Goal: Information Seeking & Learning: Learn about a topic

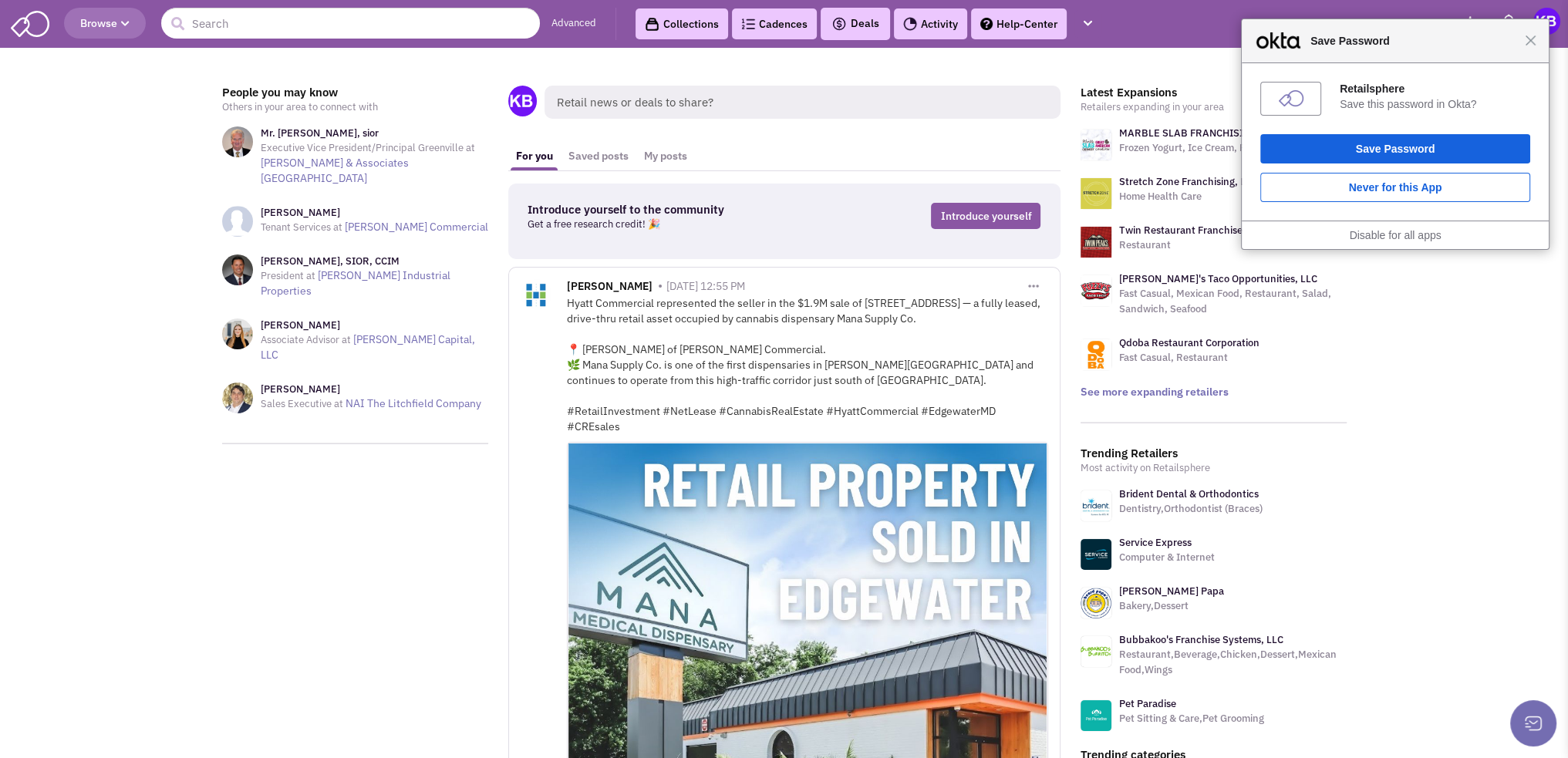
click at [1533, 49] on div "Close Save Password" at bounding box center [1395, 41] width 307 height 44
click at [1531, 43] on span "Close" at bounding box center [1530, 40] width 12 height 12
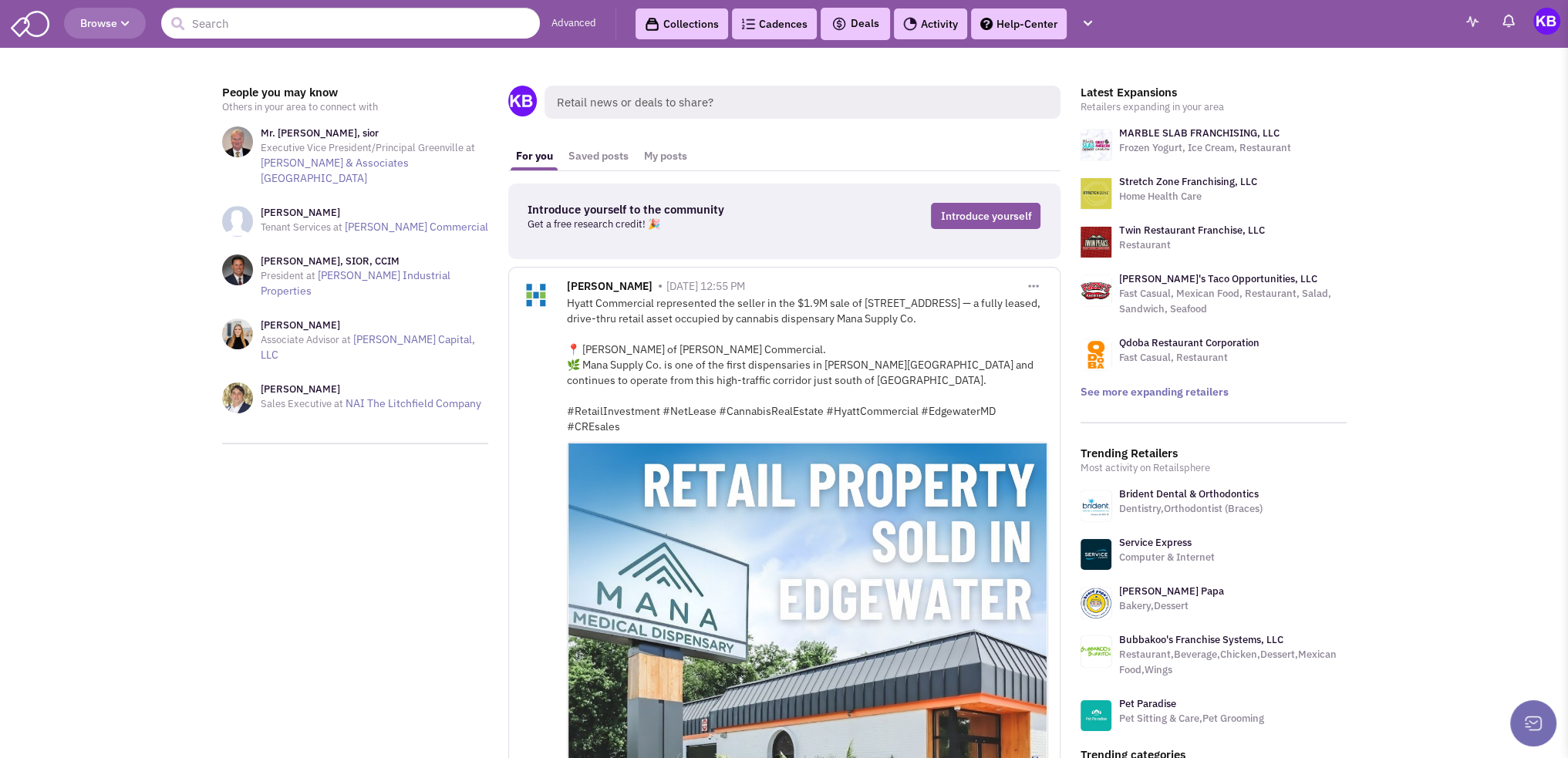
click at [1090, 193] on img at bounding box center [1096, 193] width 31 height 31
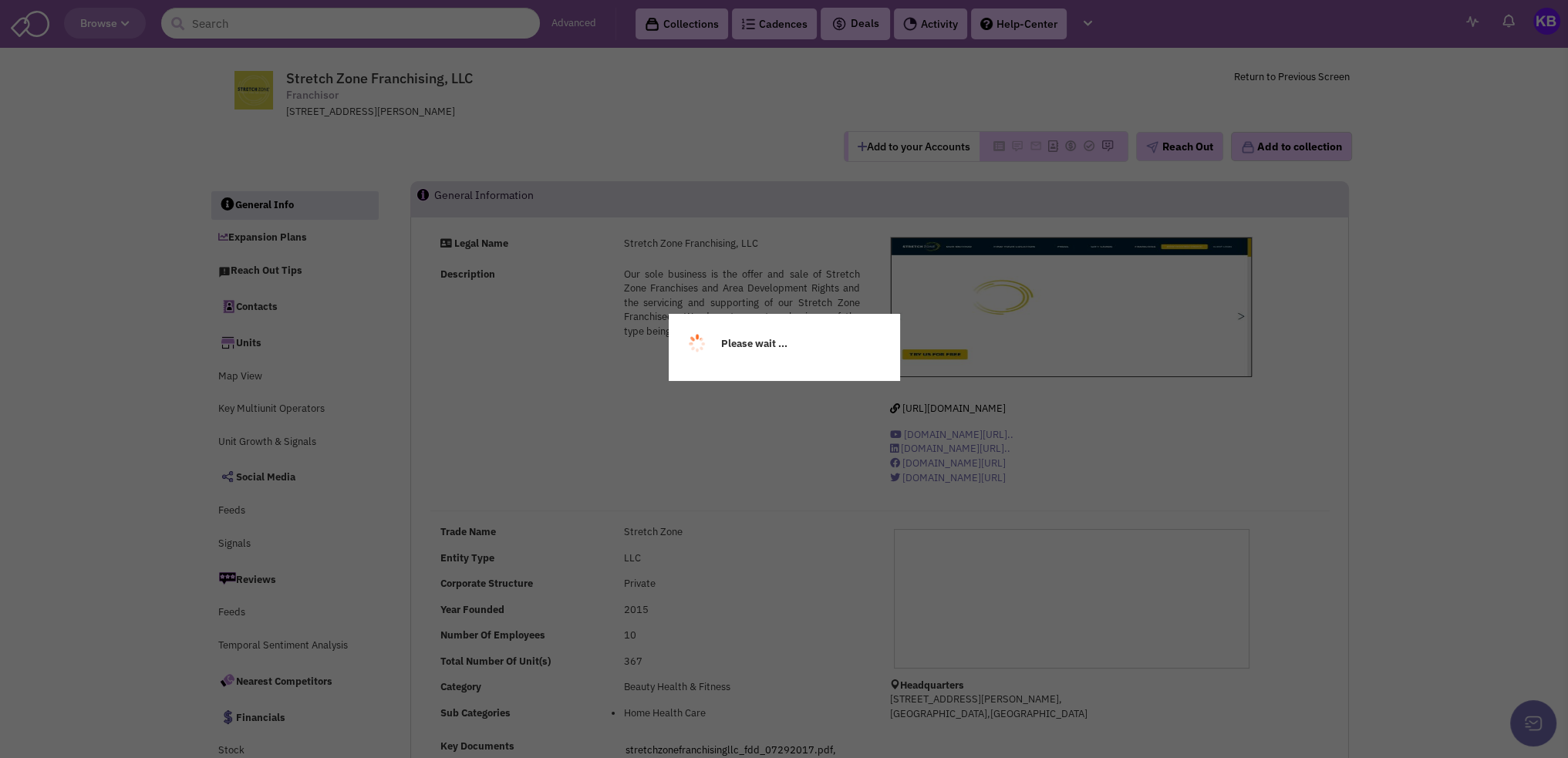
select select
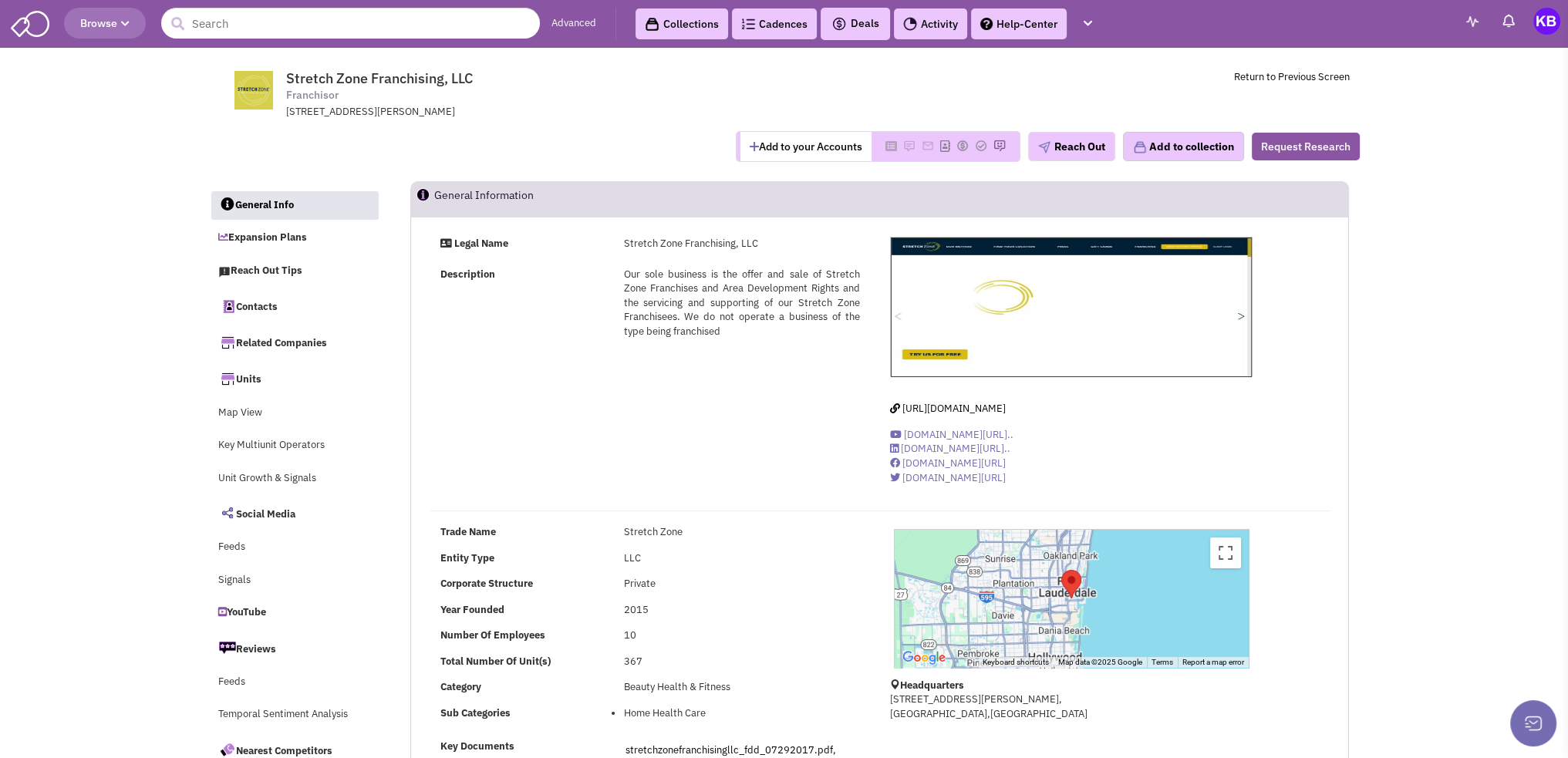
click at [351, 3] on header "Browse Advanced Collections Cadences 0 Deals" at bounding box center [784, 24] width 1568 height 48
click at [350, 22] on input "text" at bounding box center [350, 23] width 379 height 31
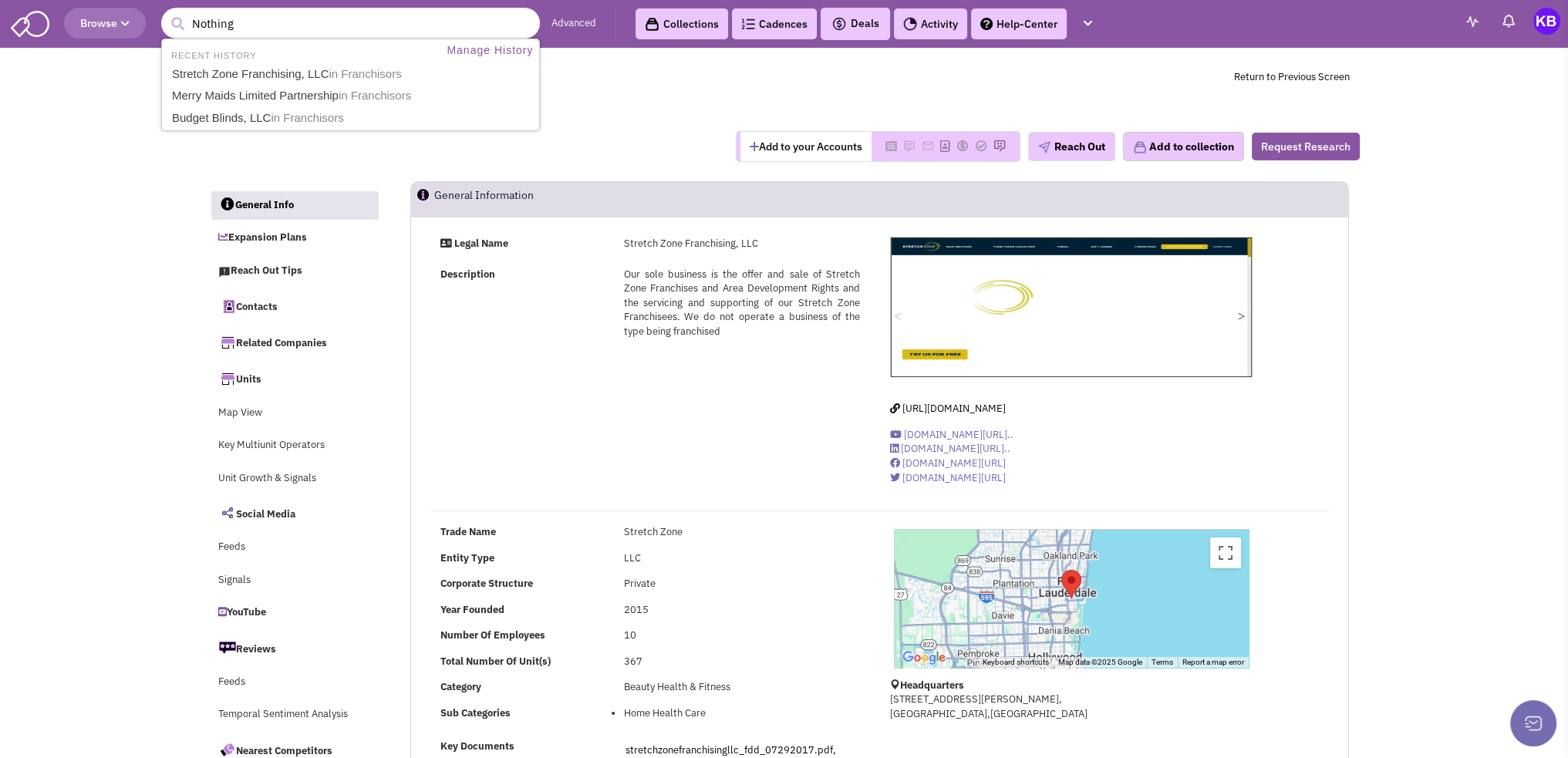
type input "Nothing B"
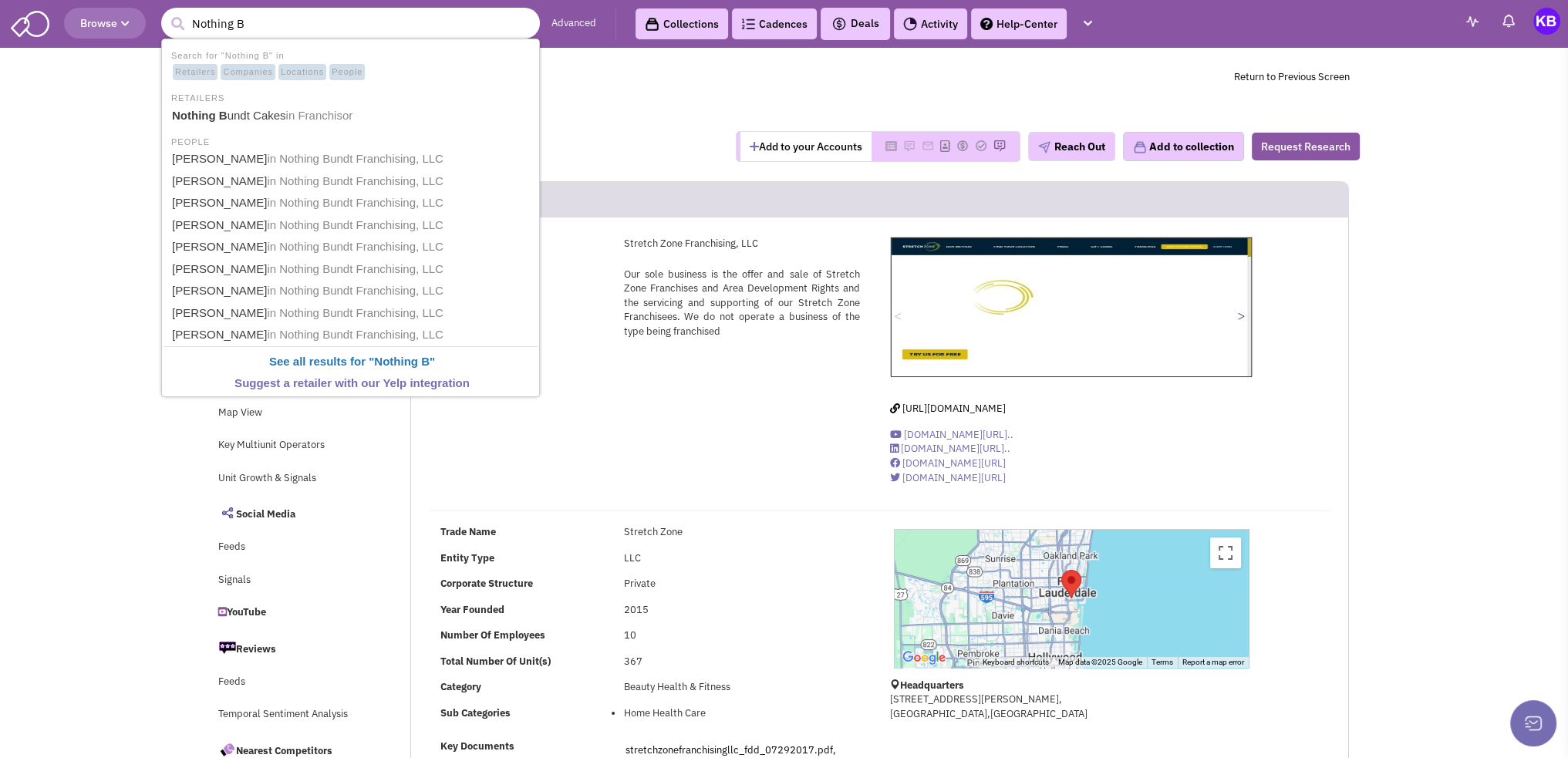
click at [292, 104] on li "RETAILERS" at bounding box center [350, 97] width 374 height 16
click at [291, 115] on span "in Franchisor" at bounding box center [319, 115] width 67 height 13
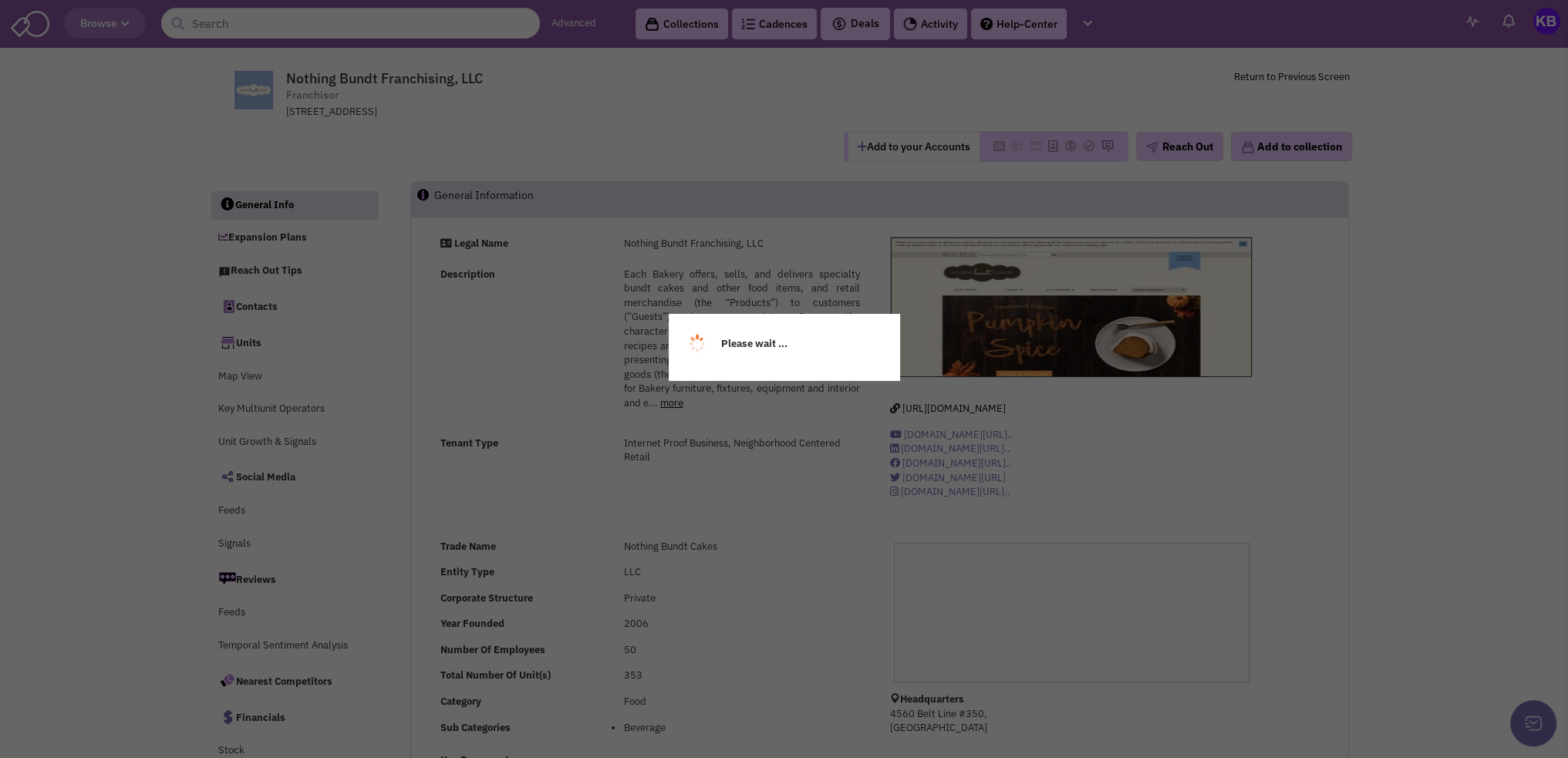
select select
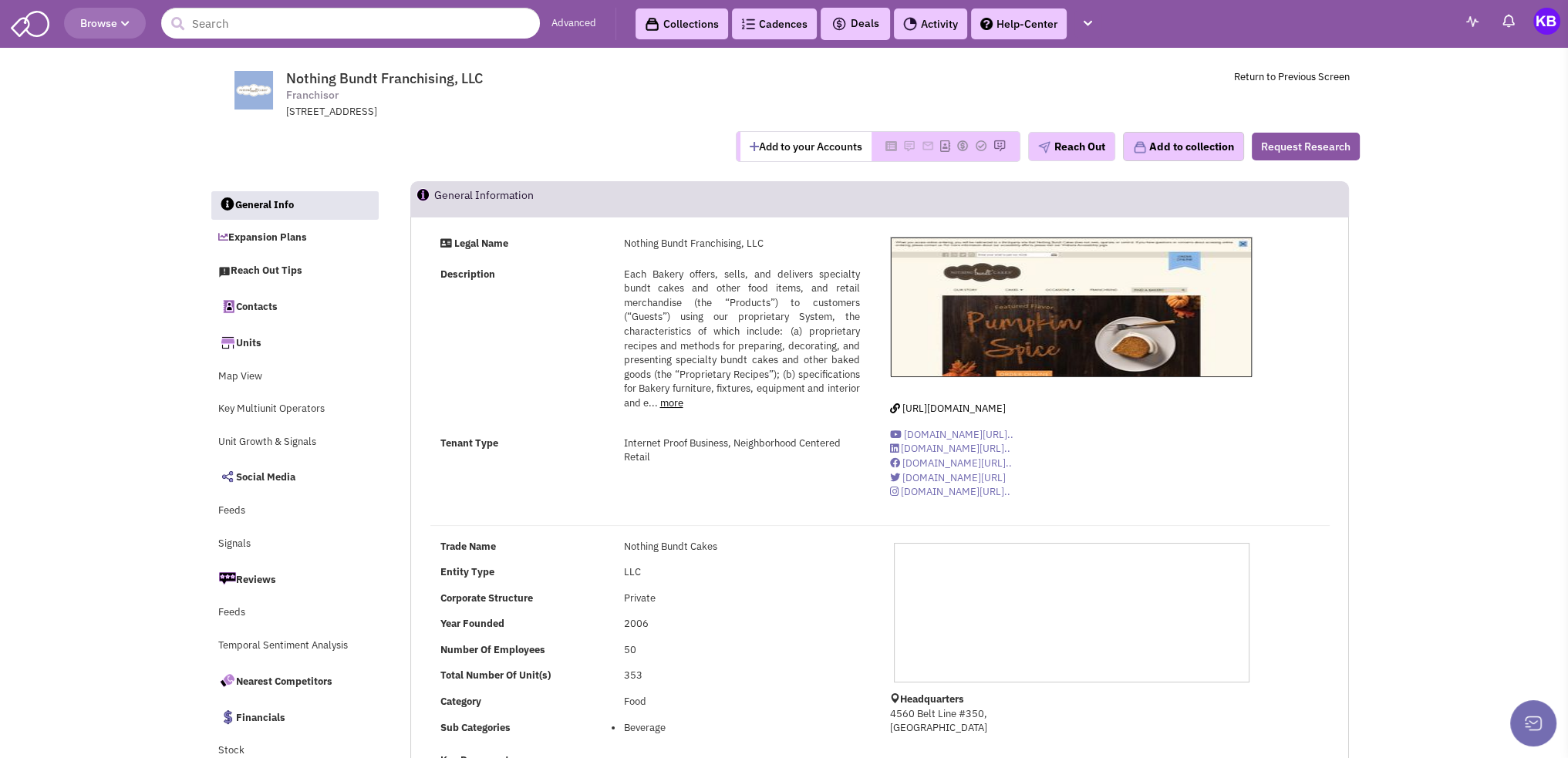
select select
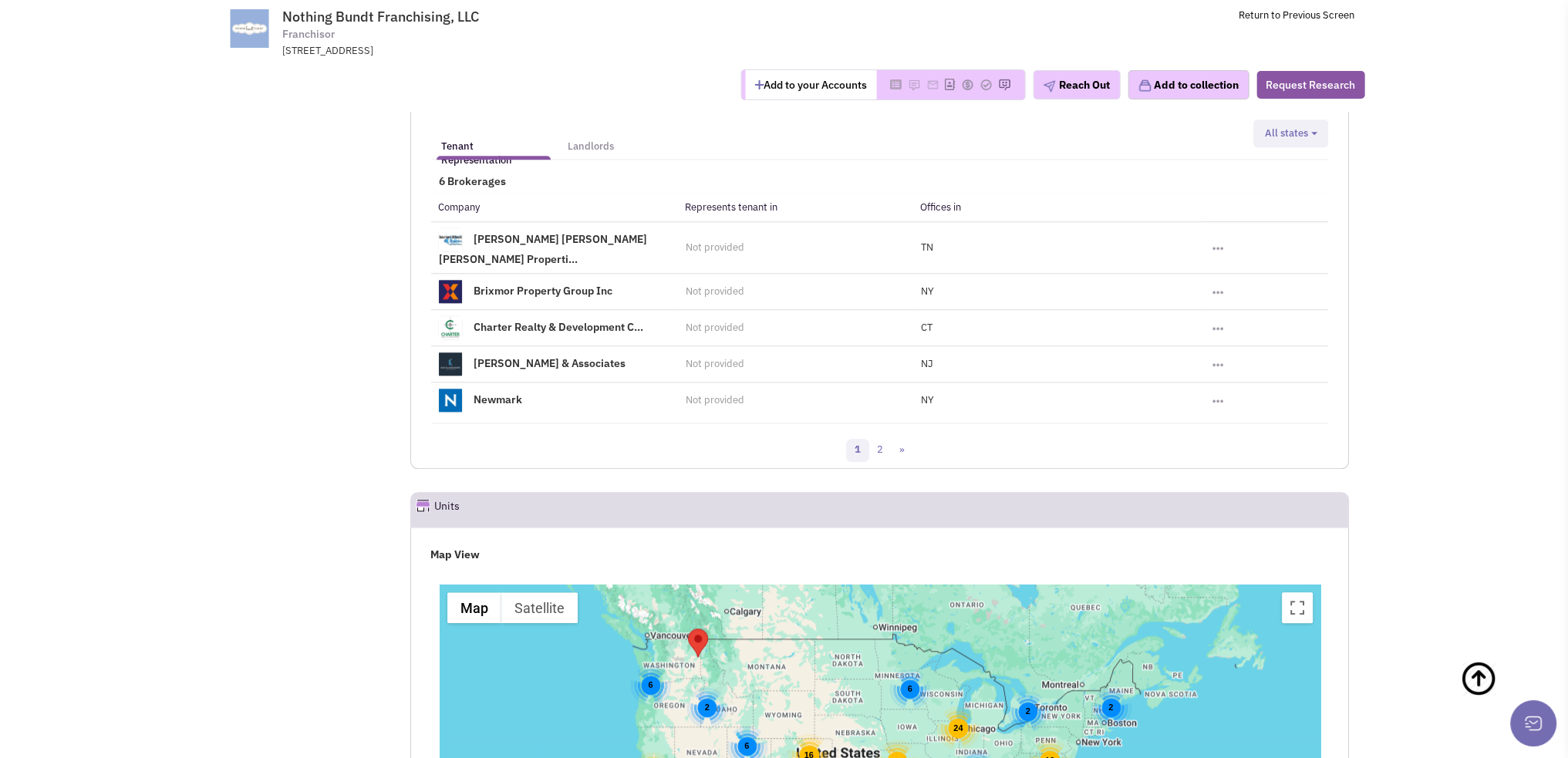
scroll to position [2315, 0]
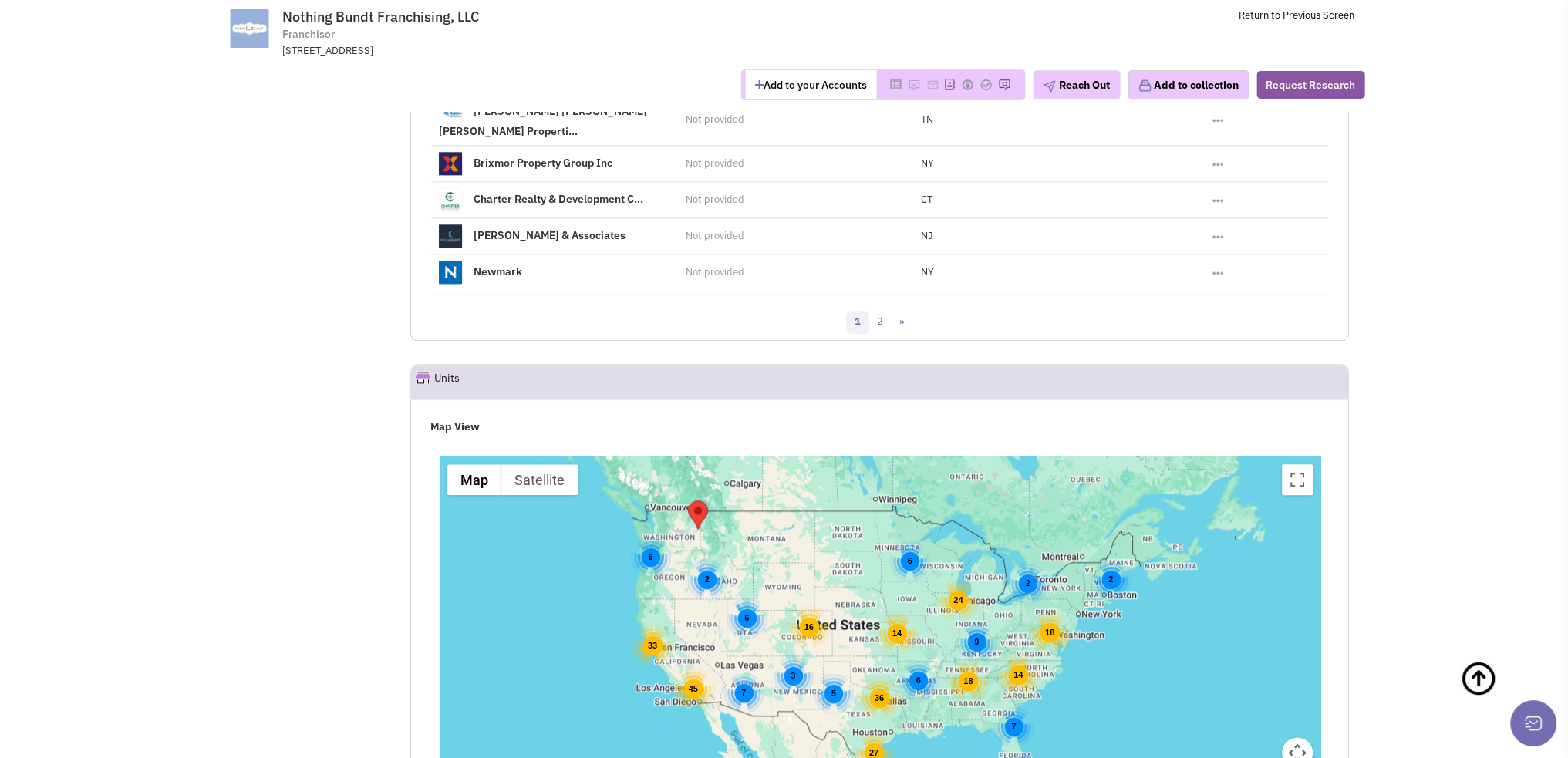
click at [1013, 654] on div "14" at bounding box center [1018, 675] width 43 height 43
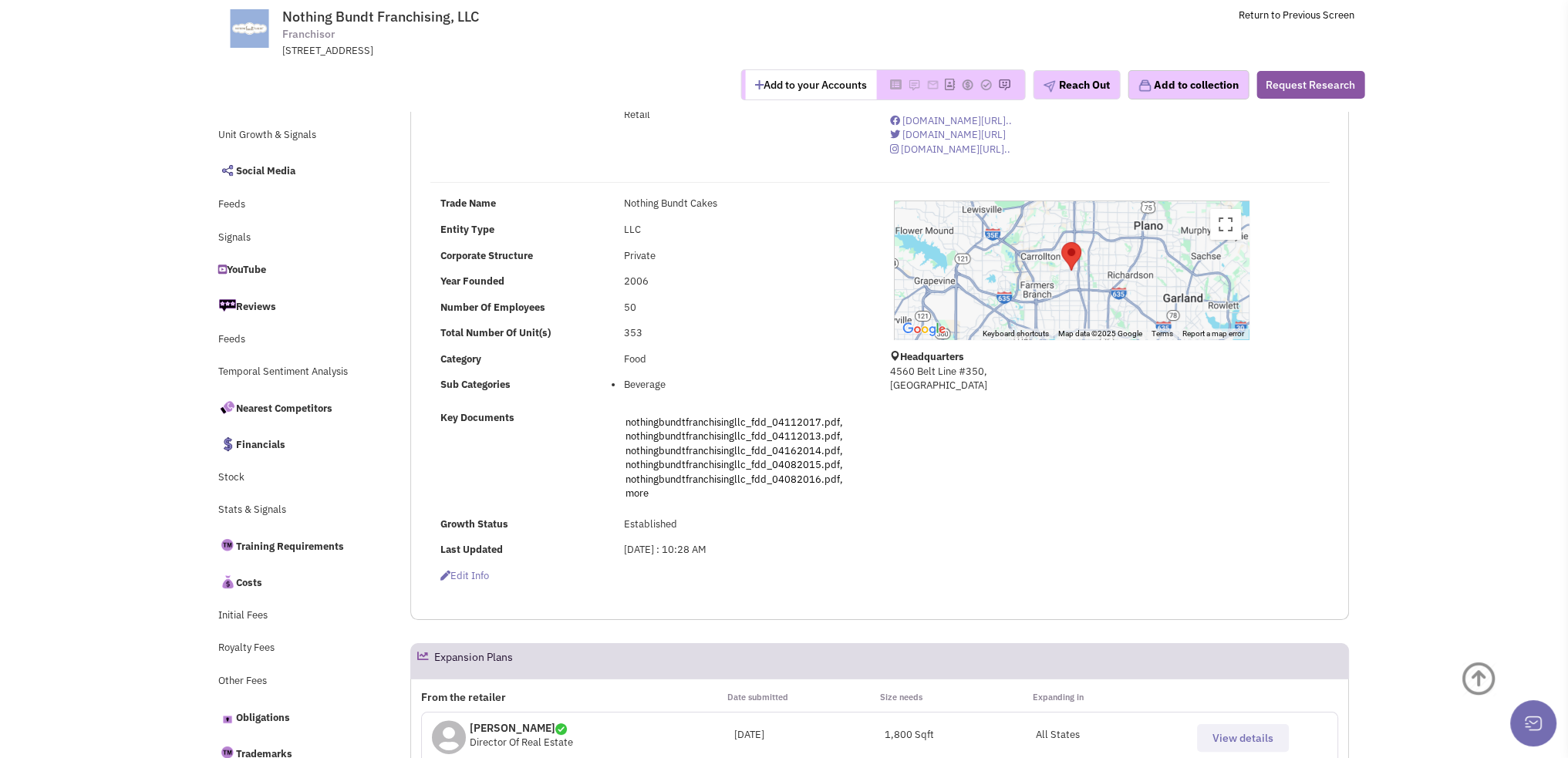
scroll to position [231, 0]
click at [291, 411] on link "Nearest Competitors" at bounding box center [294, 407] width 168 height 32
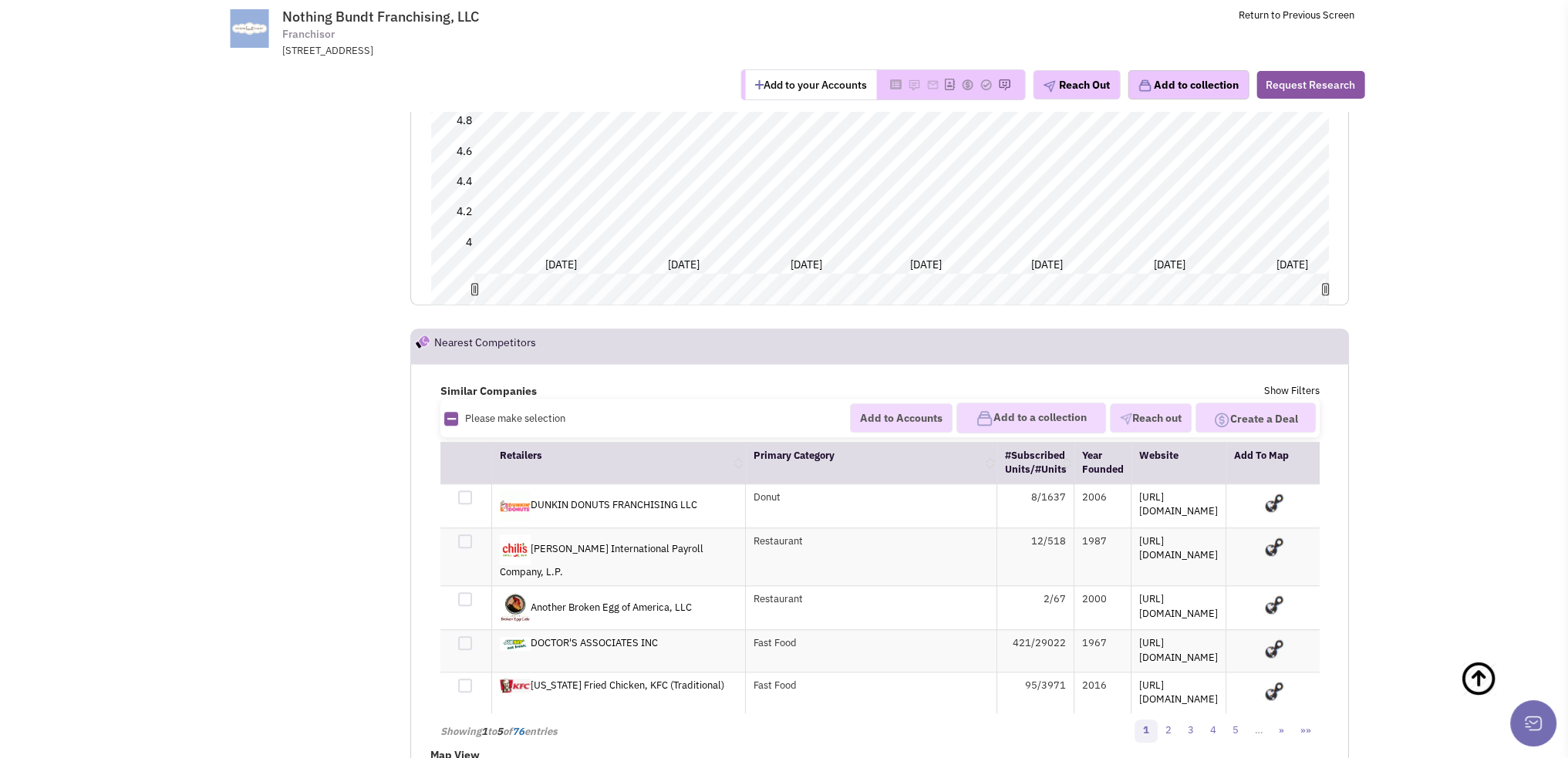
scroll to position [17787, 0]
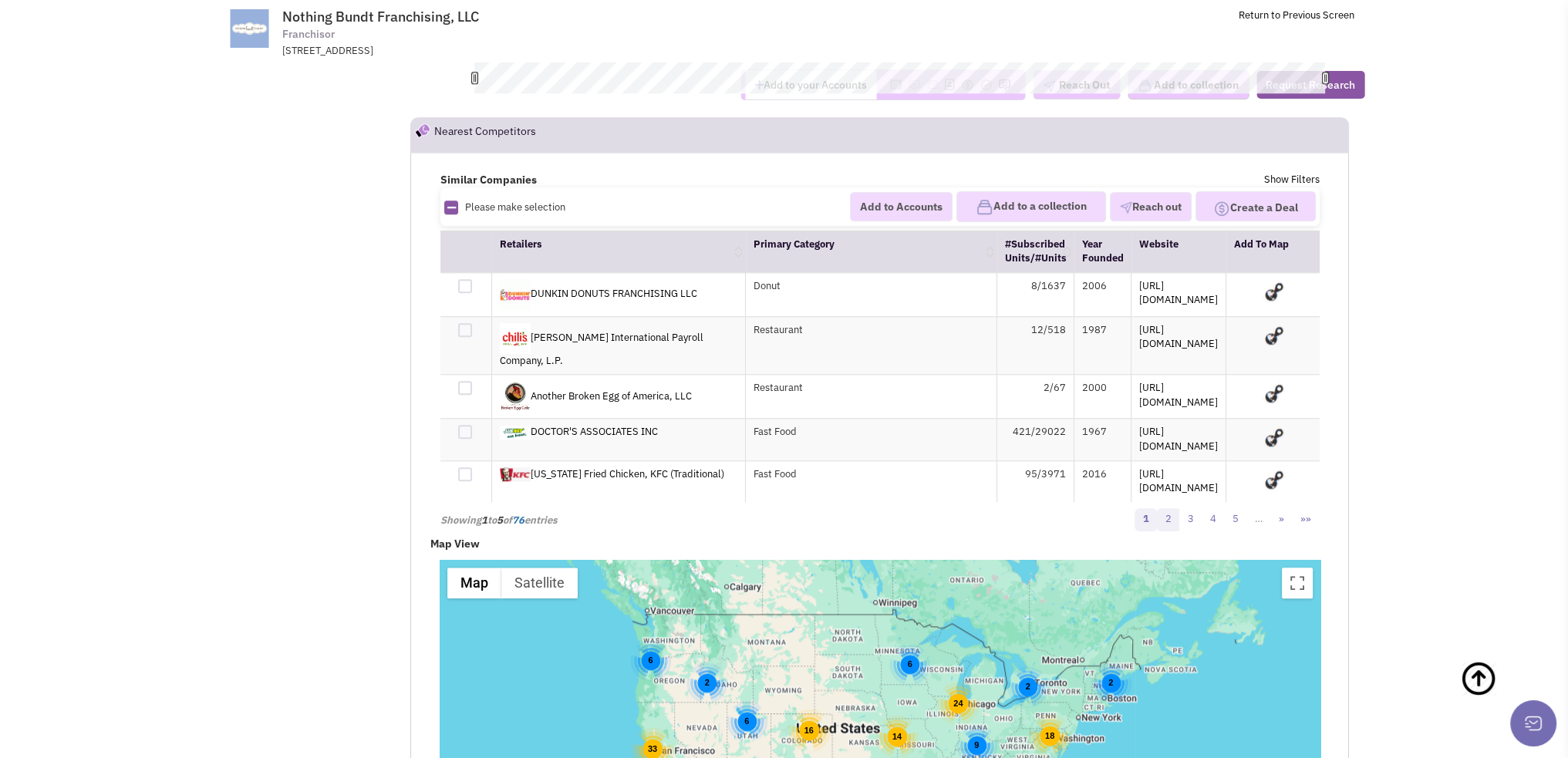
click at [1171, 508] on link "2" at bounding box center [1169, 520] width 23 height 23
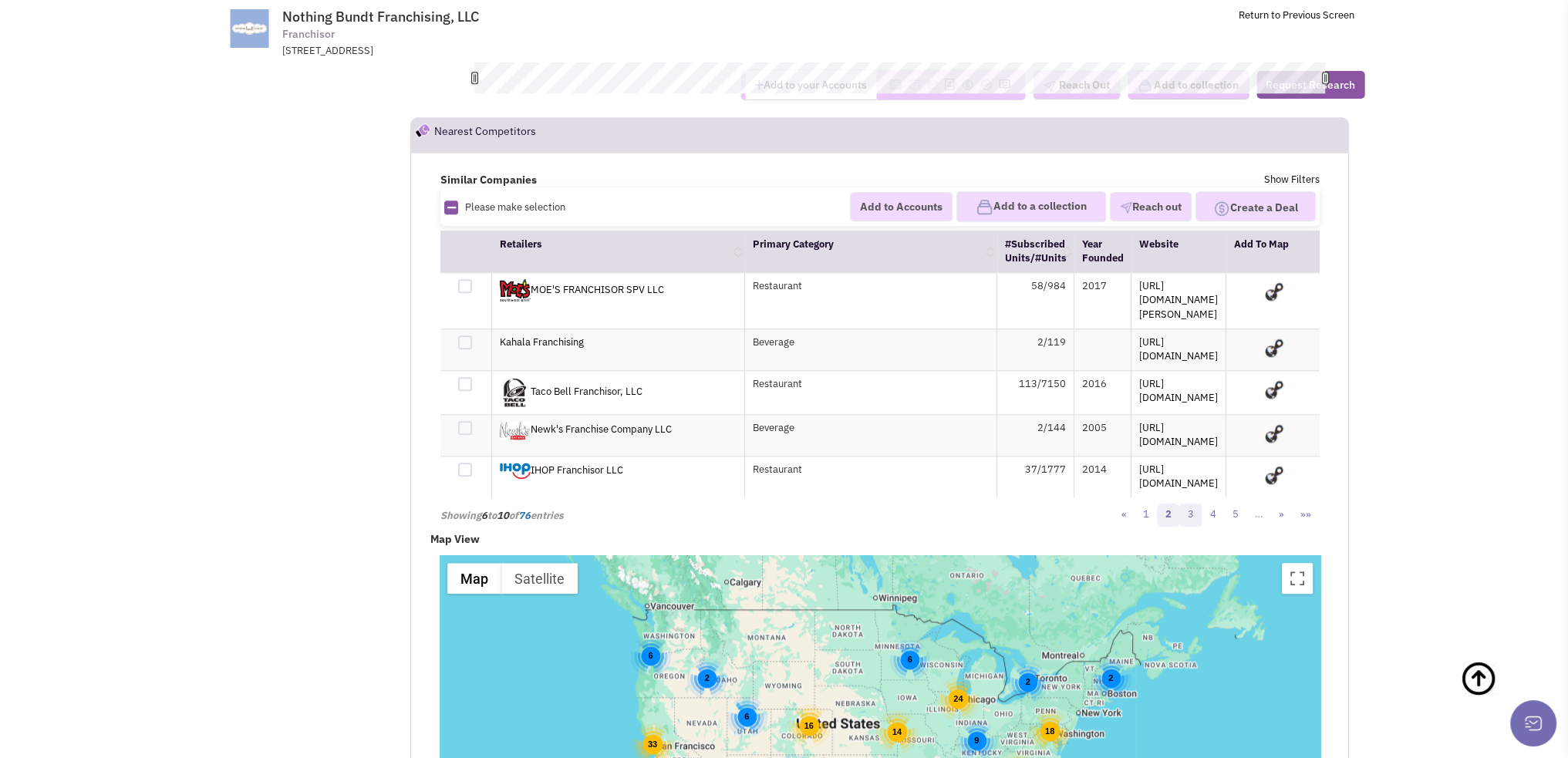
click at [1197, 504] on link "3" at bounding box center [1191, 515] width 23 height 23
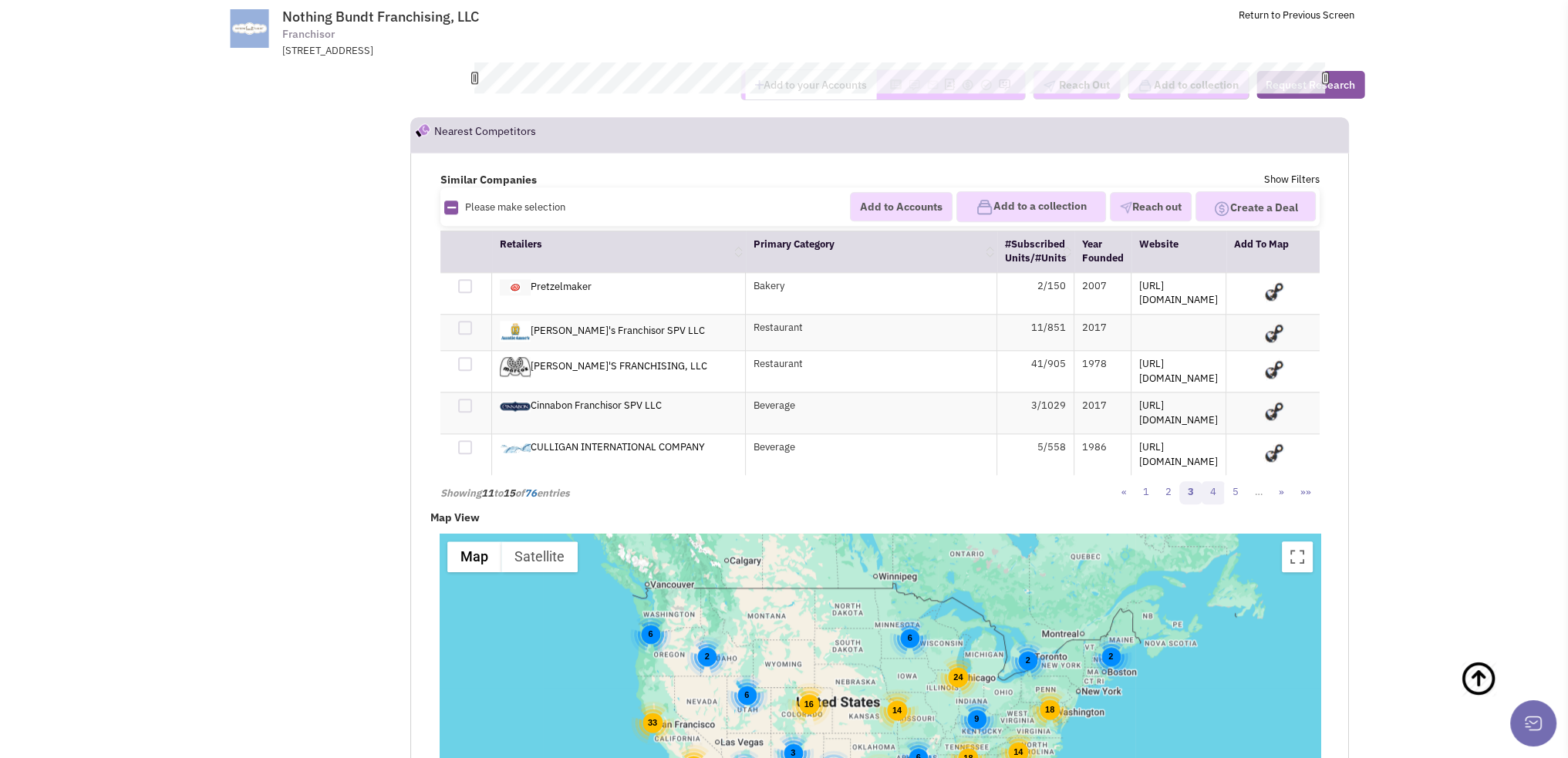
click at [1218, 481] on link "4" at bounding box center [1214, 493] width 23 height 23
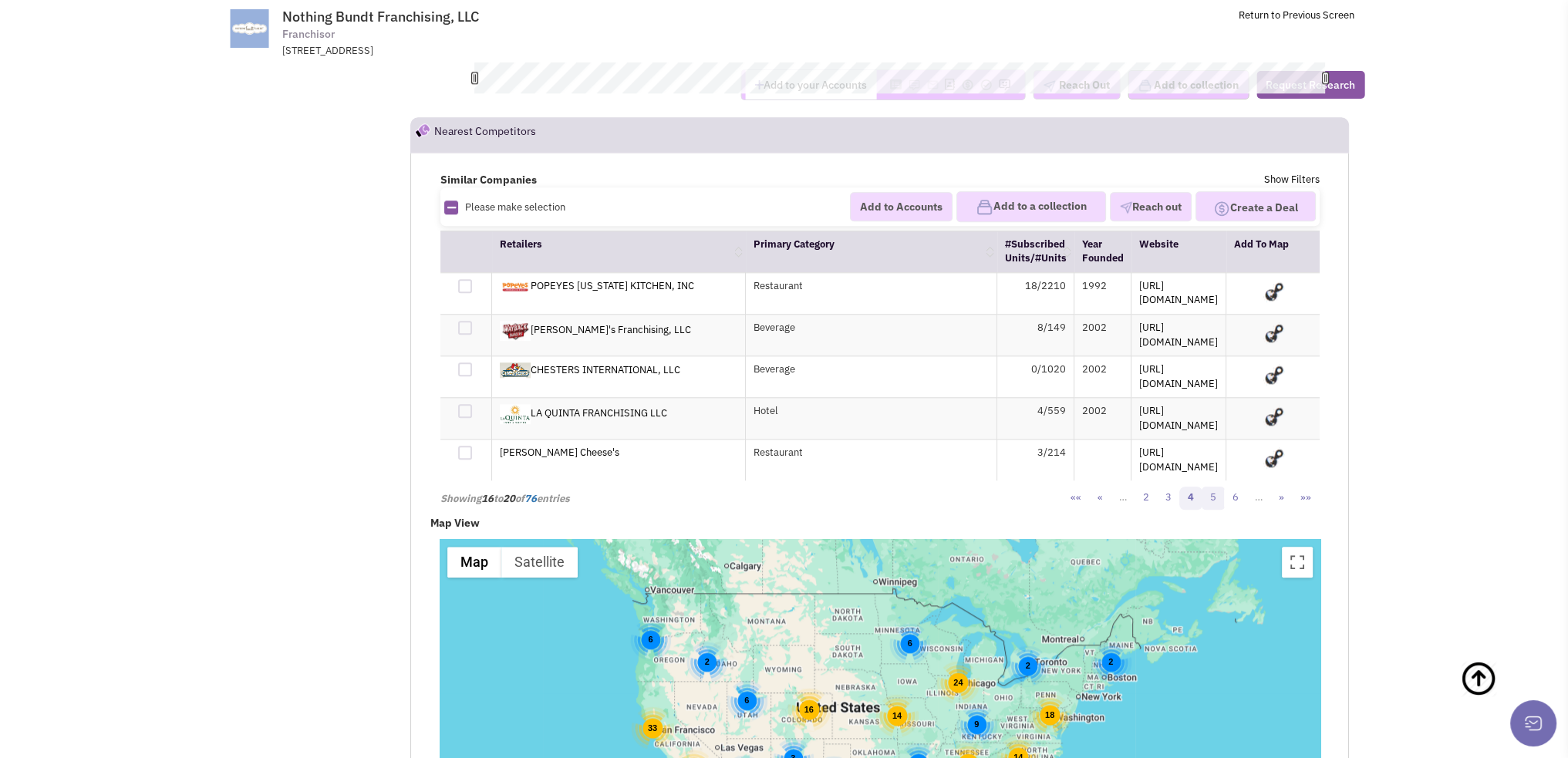
click at [1220, 487] on link "5" at bounding box center [1214, 498] width 23 height 23
click at [1220, 487] on link "6" at bounding box center [1214, 498] width 23 height 23
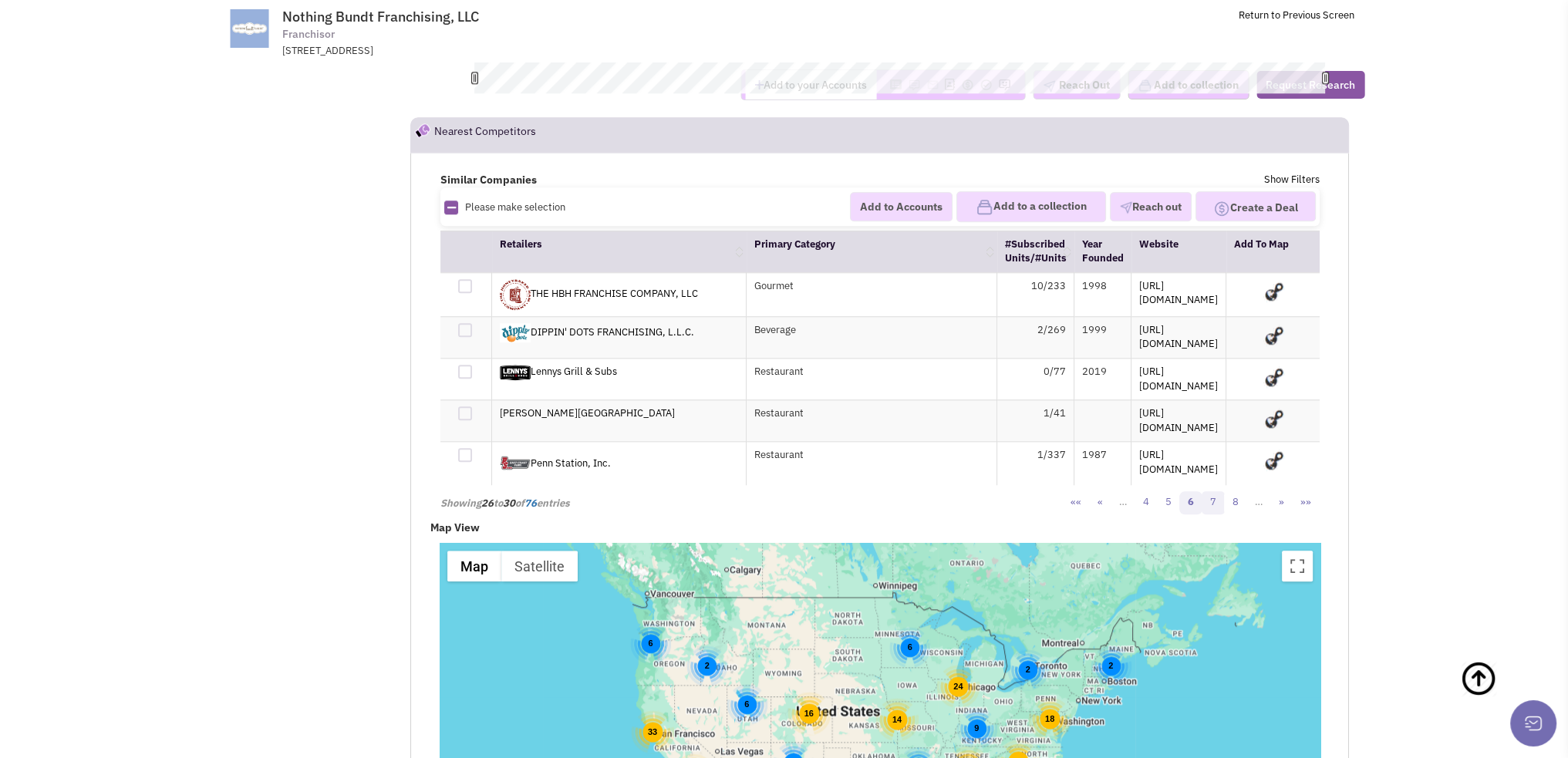
click at [1210, 491] on link "7" at bounding box center [1214, 503] width 23 height 23
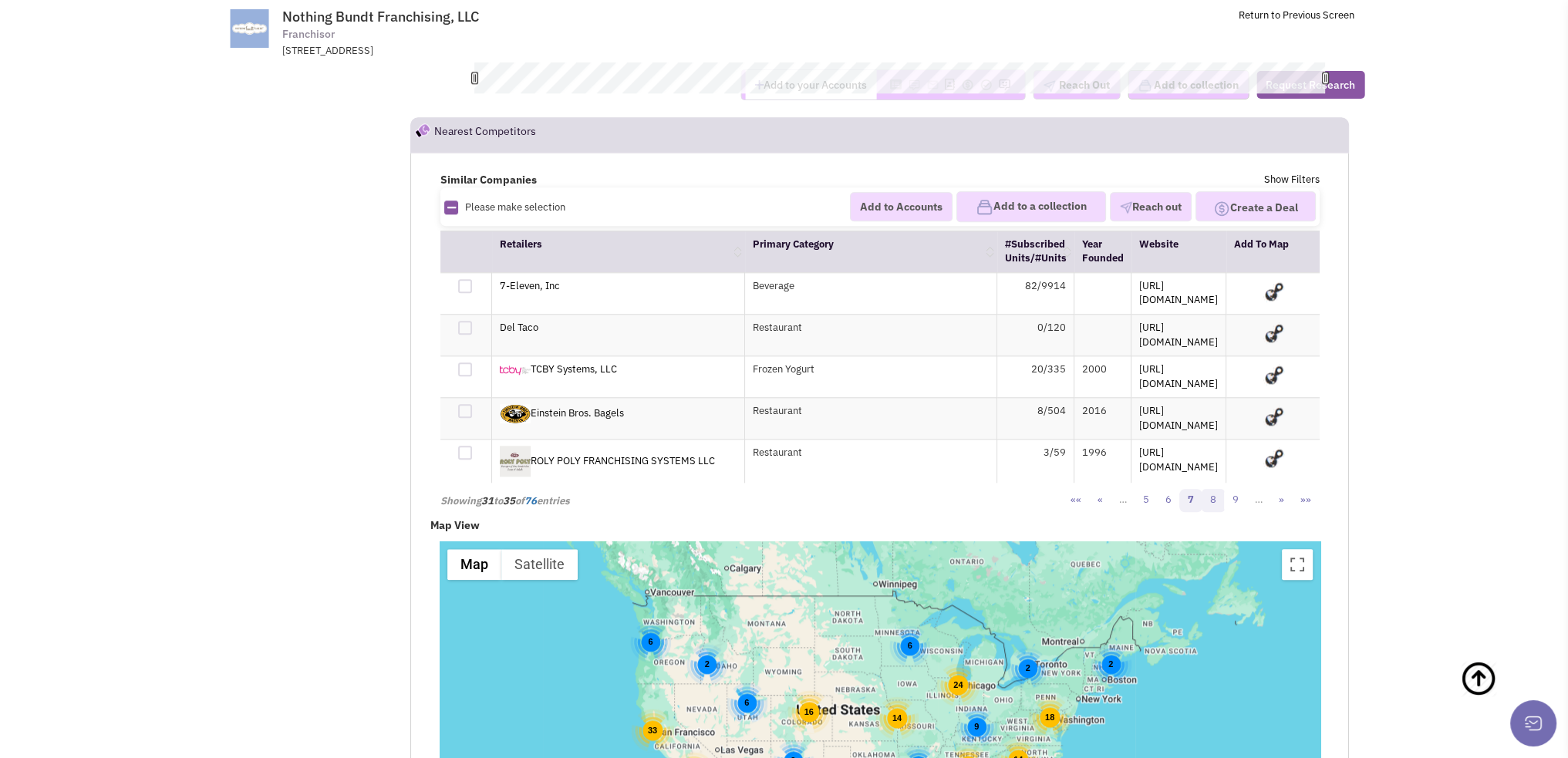
click at [1204, 489] on link "8" at bounding box center [1214, 500] width 23 height 23
click at [1204, 489] on link "9" at bounding box center [1208, 500] width 23 height 23
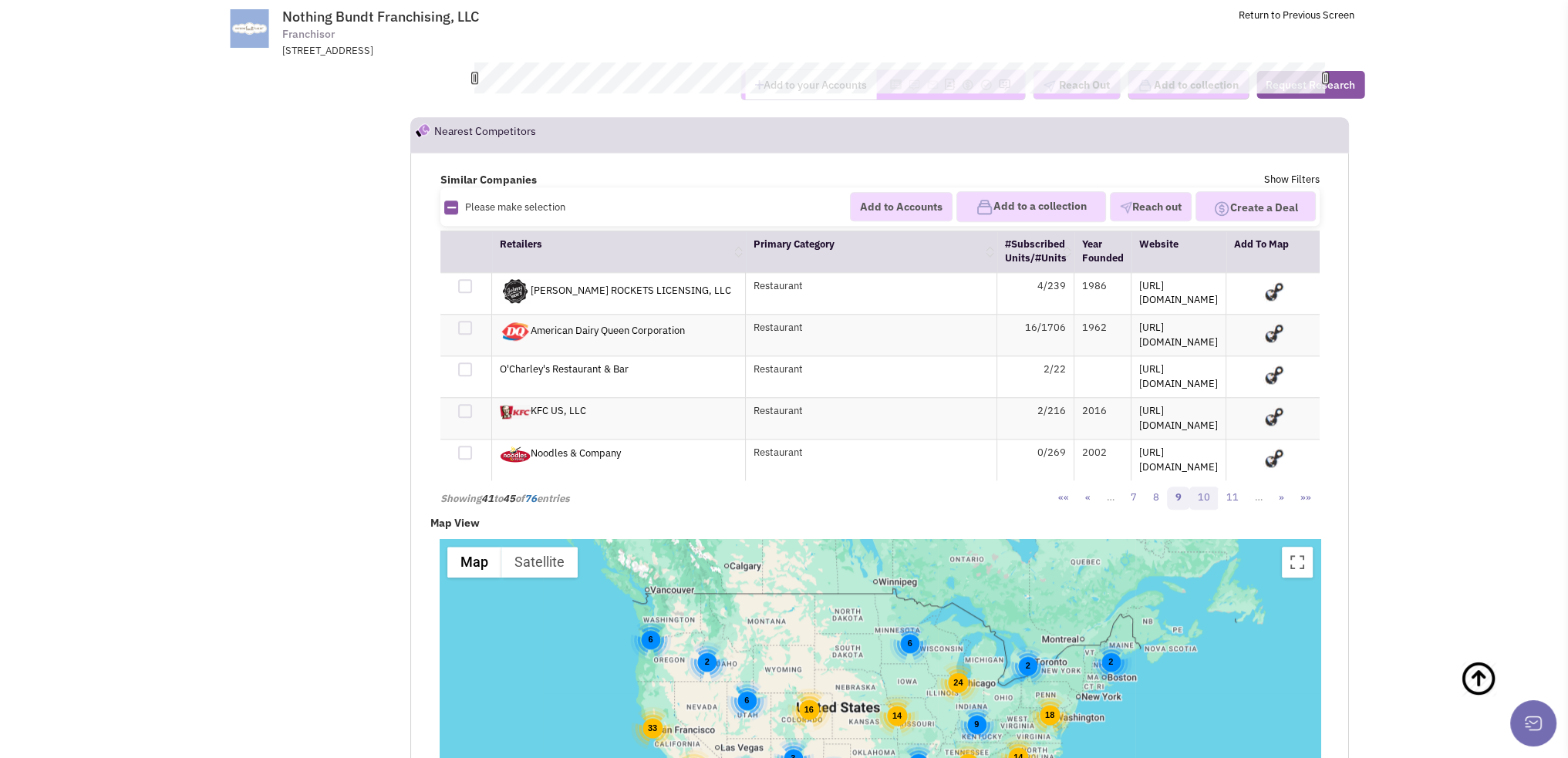
click at [1206, 487] on link "10" at bounding box center [1204, 498] width 29 height 23
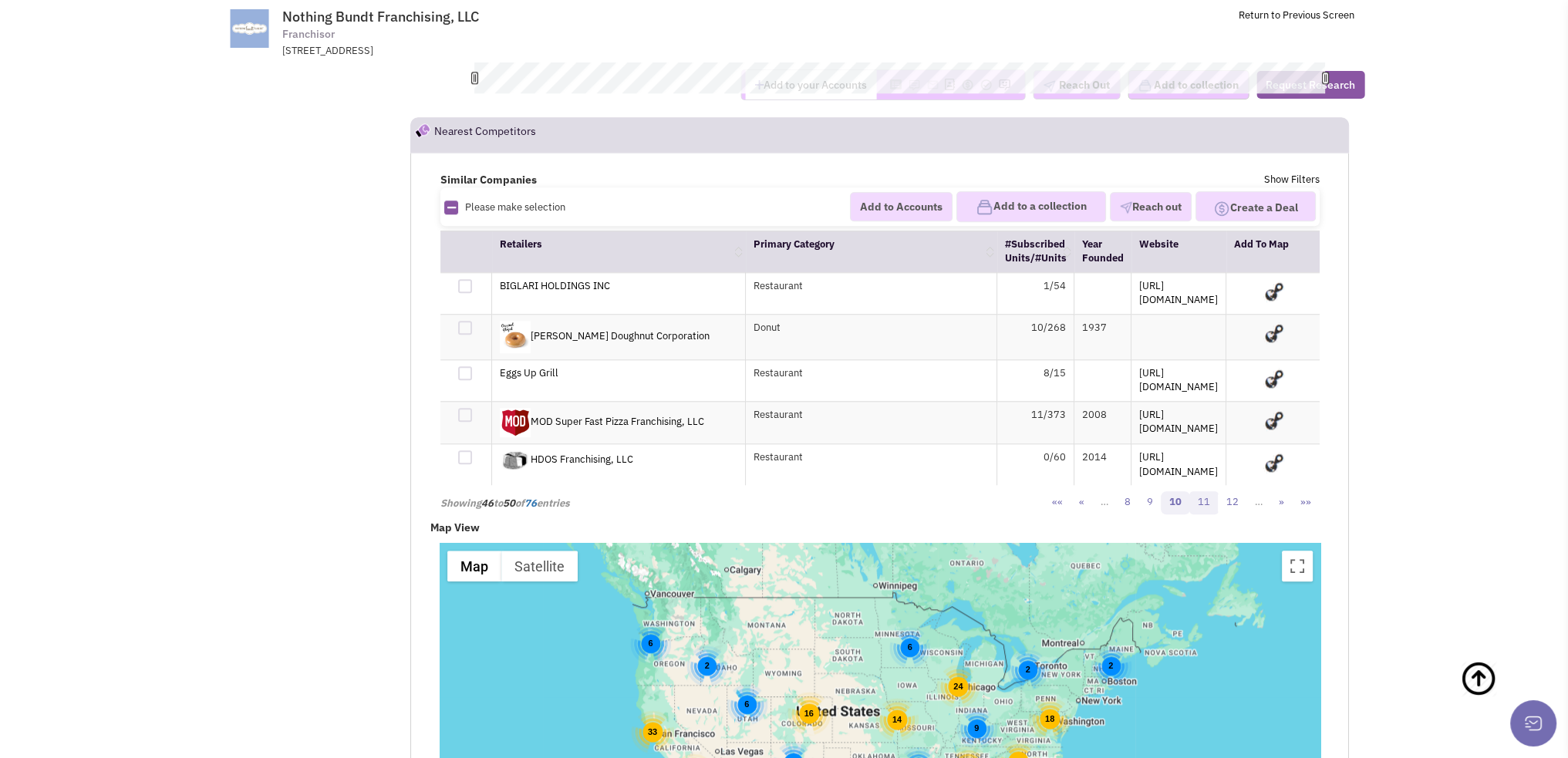
click at [1206, 491] on link "11" at bounding box center [1204, 503] width 29 height 23
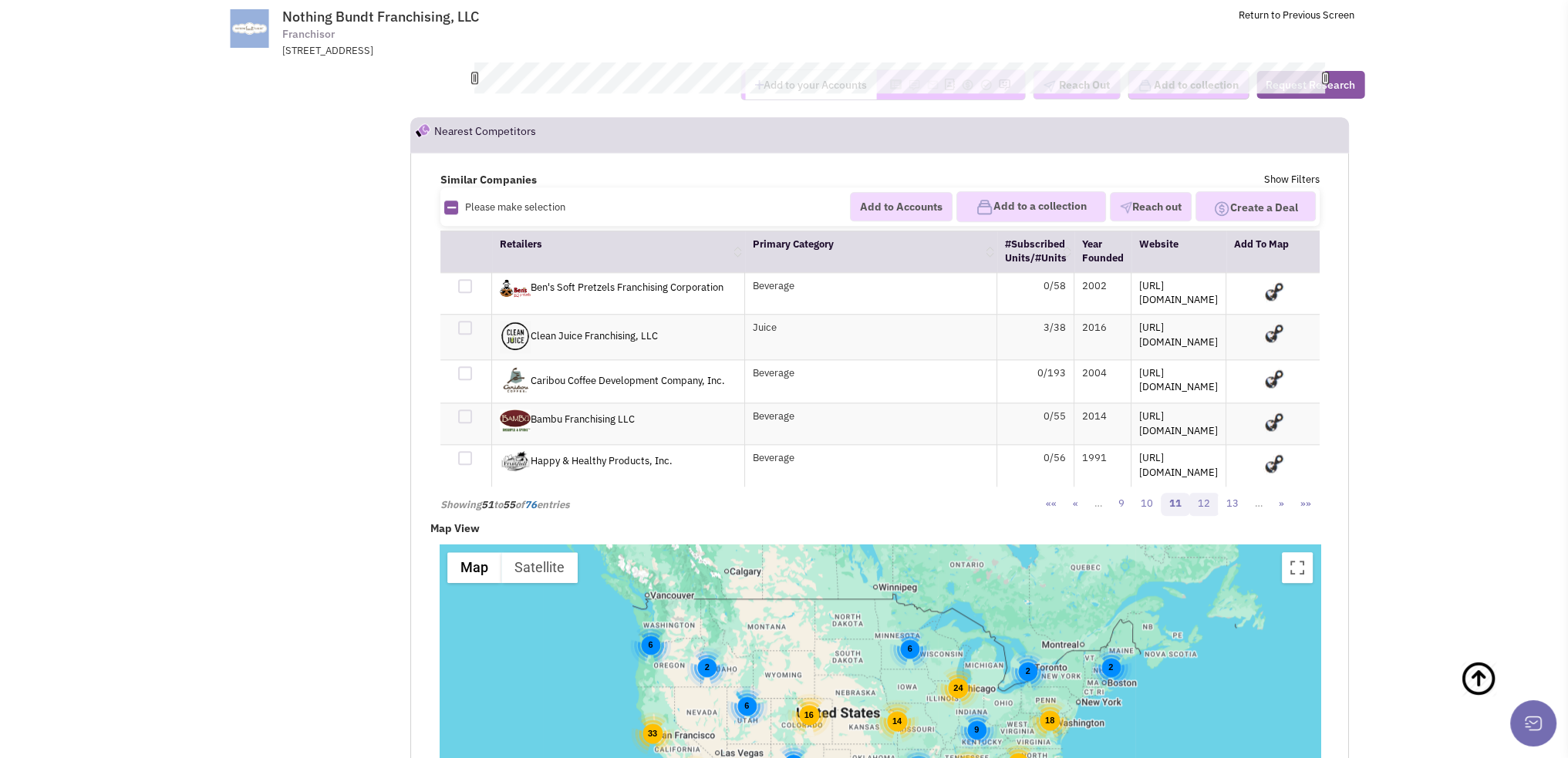
click at [1206, 493] on link "12" at bounding box center [1204, 504] width 29 height 23
